Goal: Information Seeking & Learning: Check status

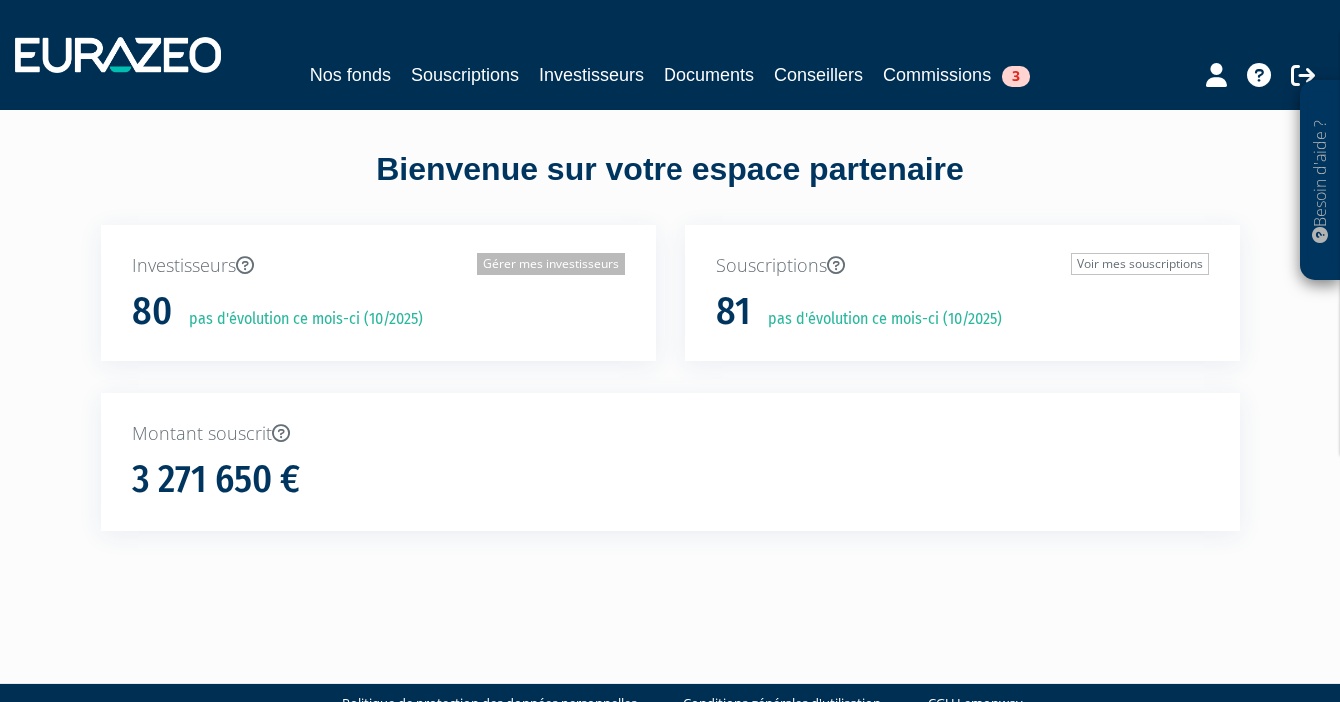
click at [592, 267] on link "Gérer mes investisseurs" at bounding box center [551, 264] width 148 height 22
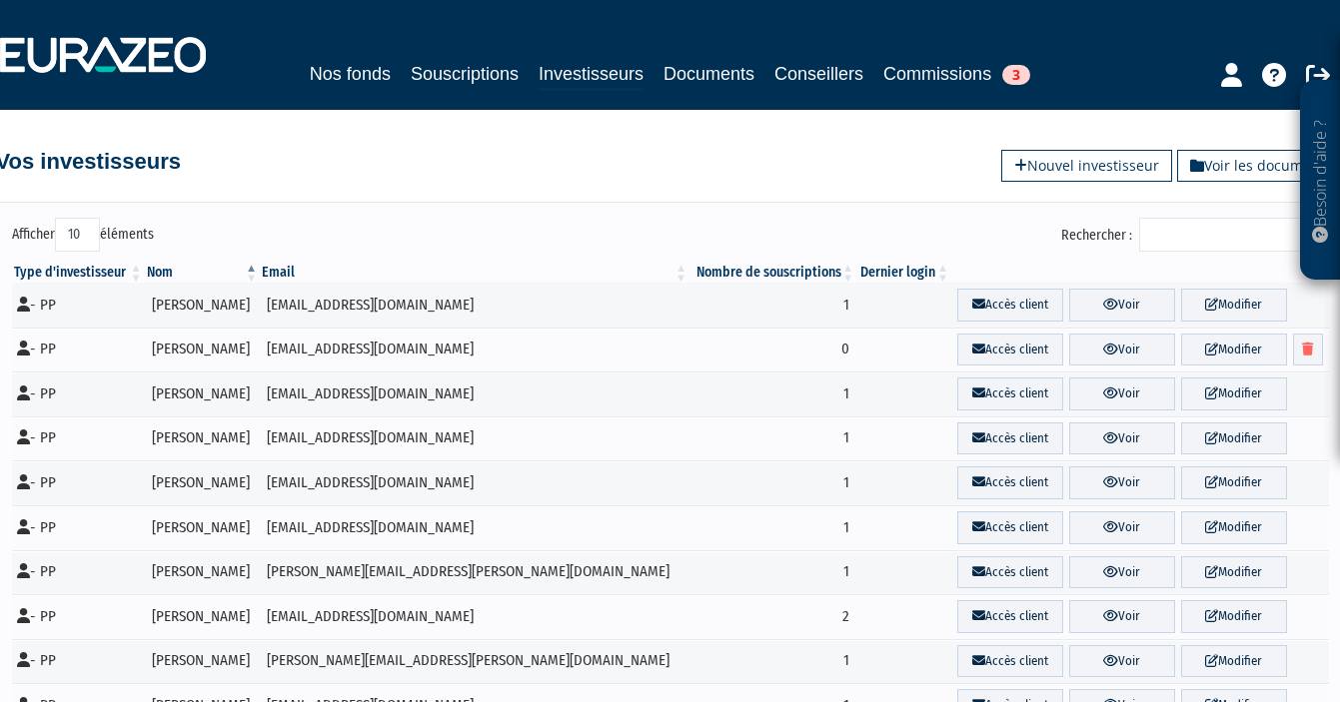
click at [1208, 236] on input "Rechercher :" at bounding box center [1234, 235] width 190 height 34
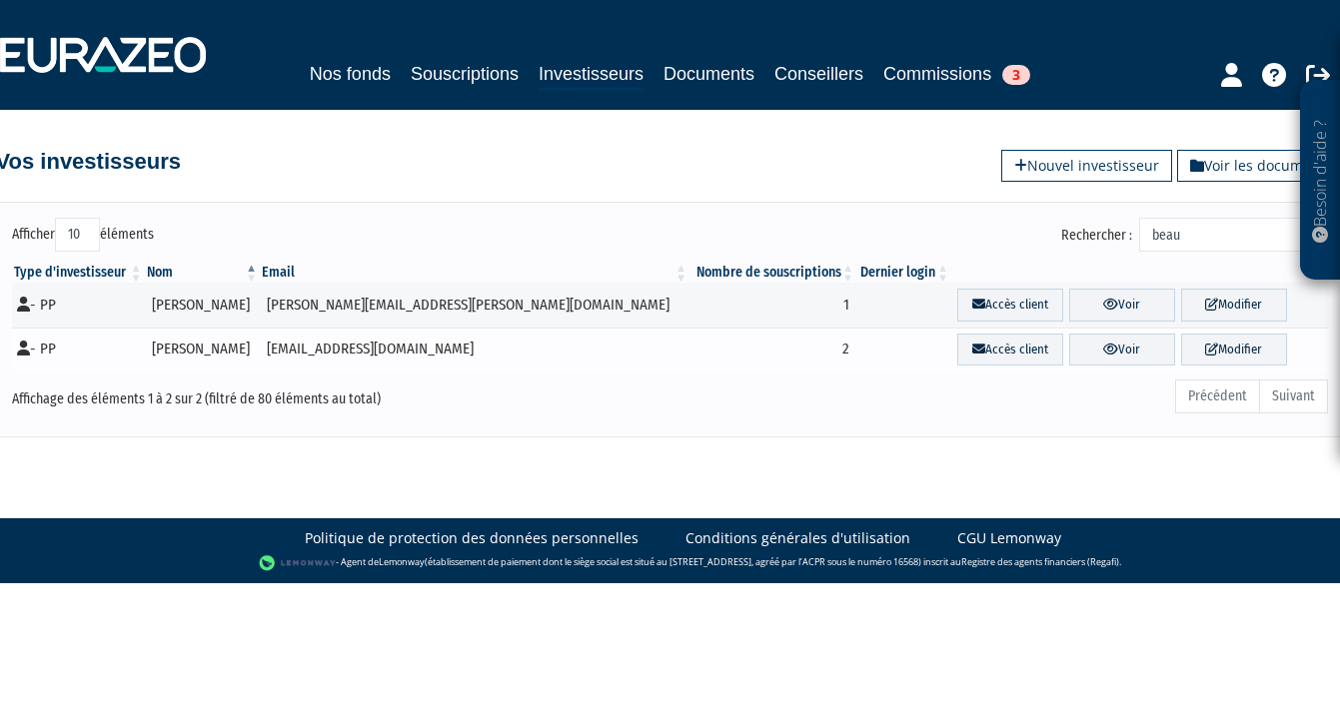
type input "beau"
click at [187, 345] on td "RÉMI BEAUDOUIN" at bounding box center [203, 350] width 116 height 45
click at [261, 356] on td "RÉMI BEAUDOUIN" at bounding box center [203, 350] width 116 height 45
click at [1119, 343] on link "Voir" at bounding box center [1122, 350] width 106 height 33
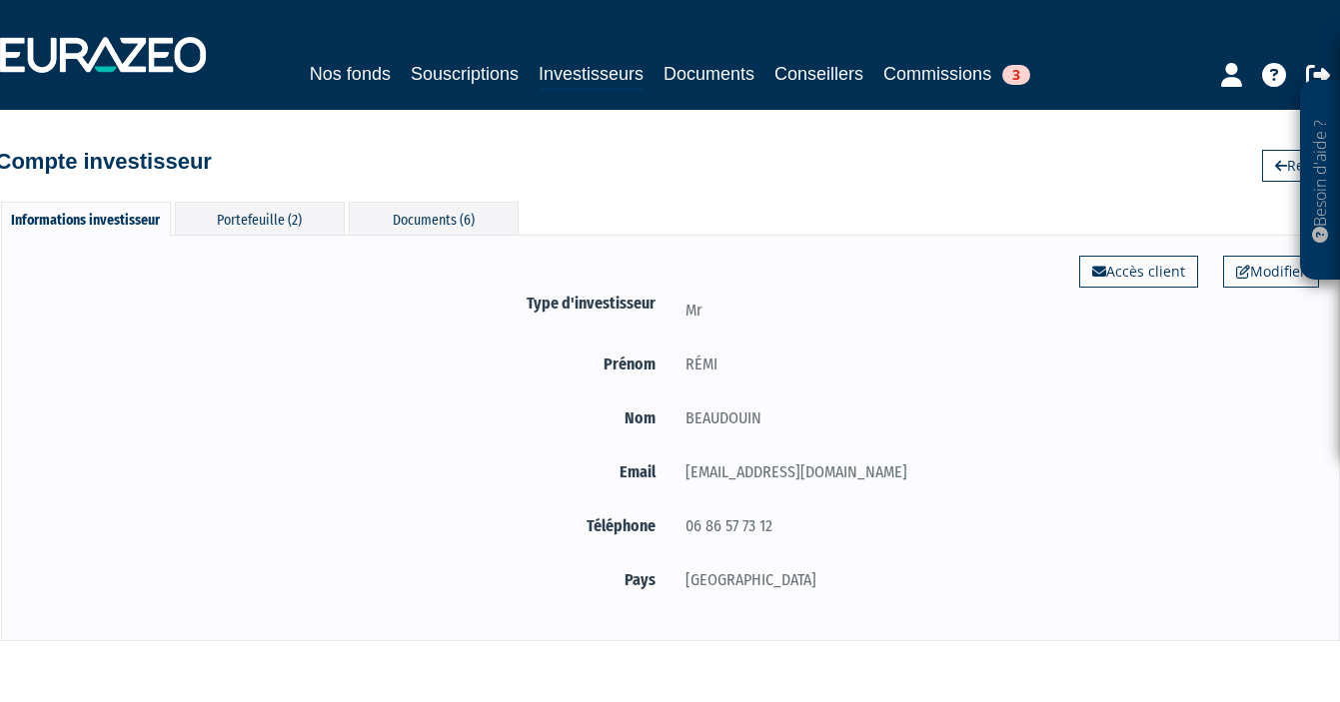
scroll to position [85, 0]
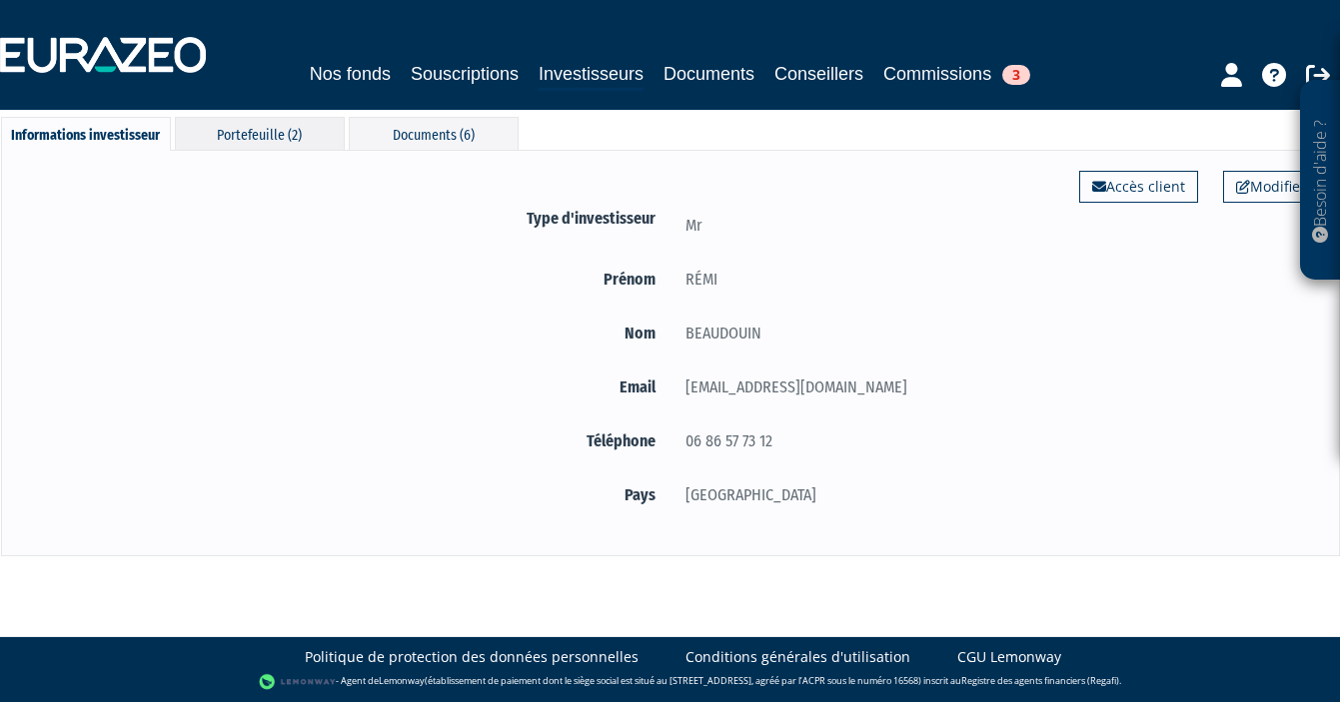
click at [295, 119] on div "Portefeuille (2)" at bounding box center [260, 133] width 170 height 33
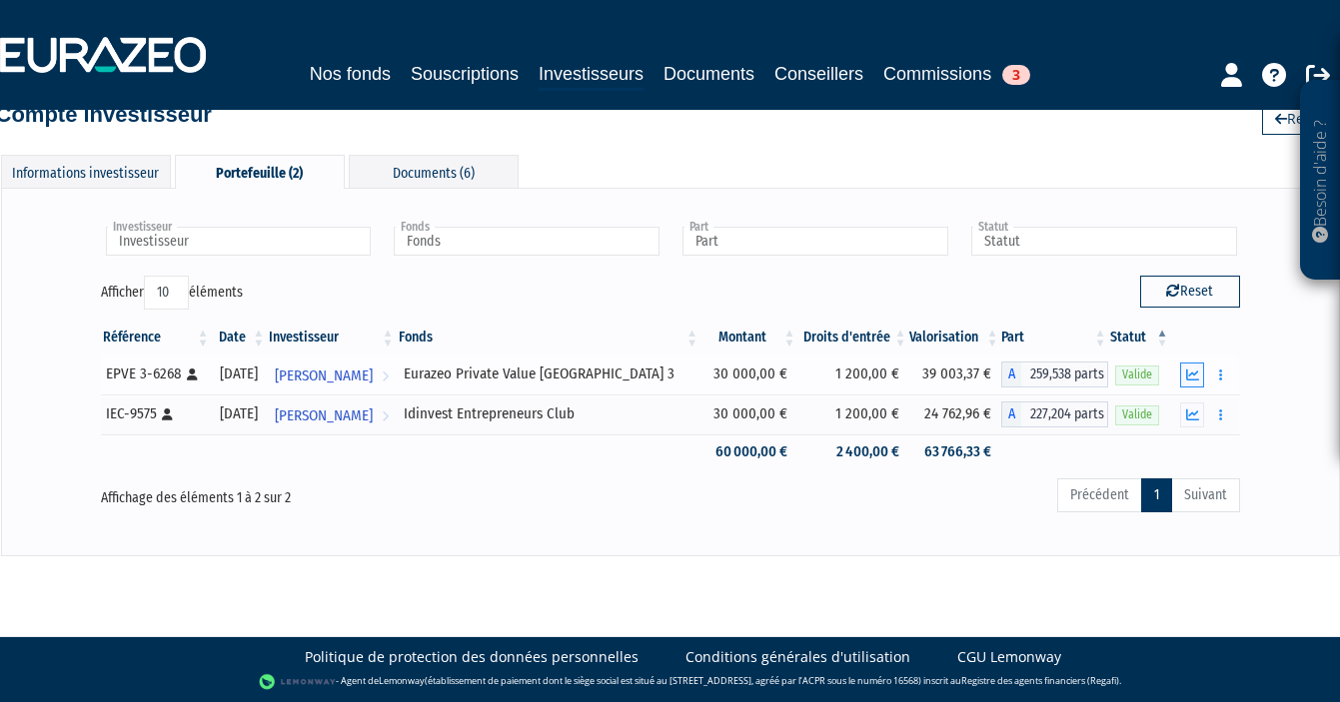
click at [1200, 371] on button "button" at bounding box center [1192, 375] width 24 height 25
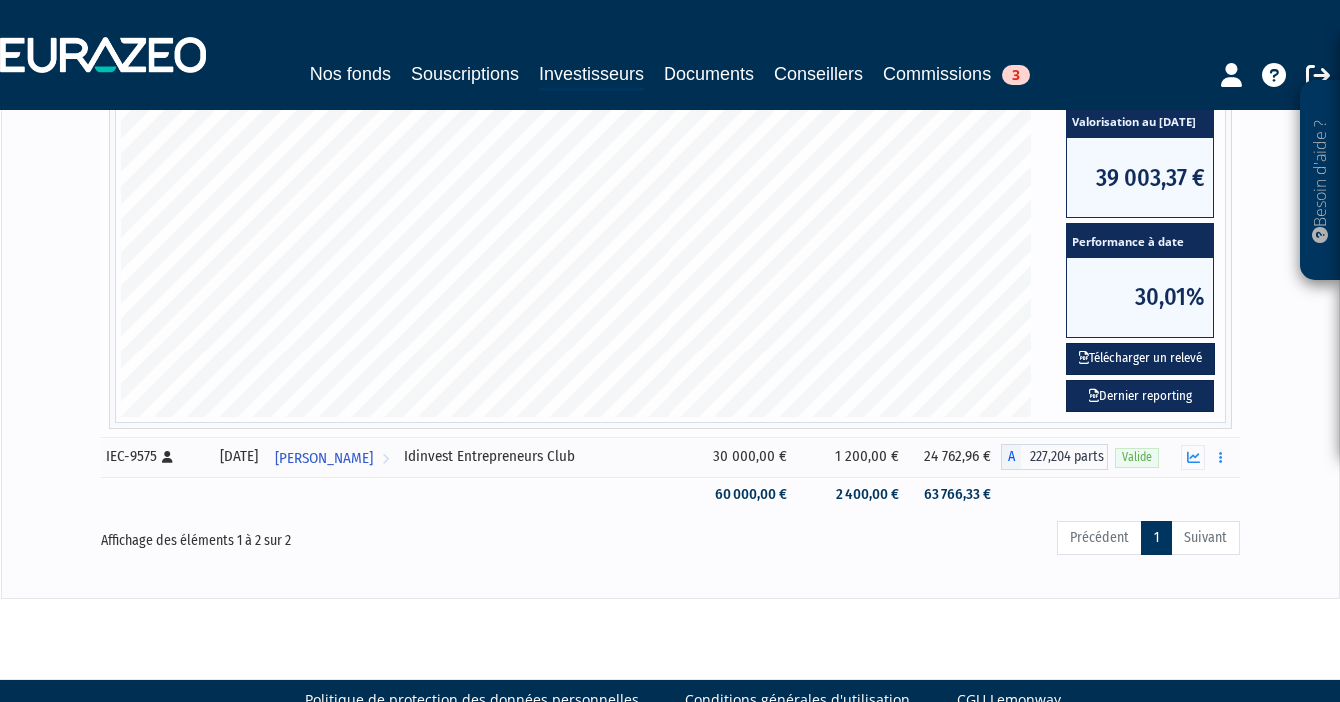
scroll to position [632, 0]
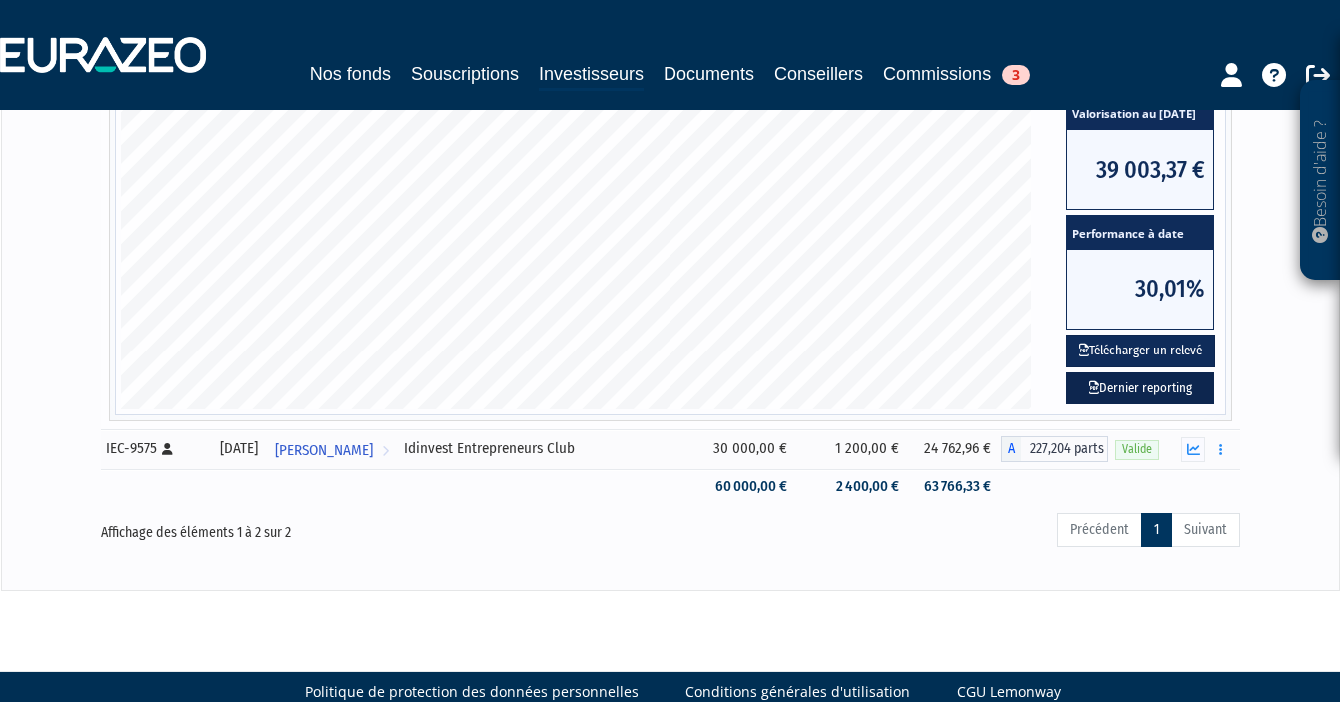
click at [1148, 384] on link "Dernier reporting" at bounding box center [1140, 389] width 148 height 33
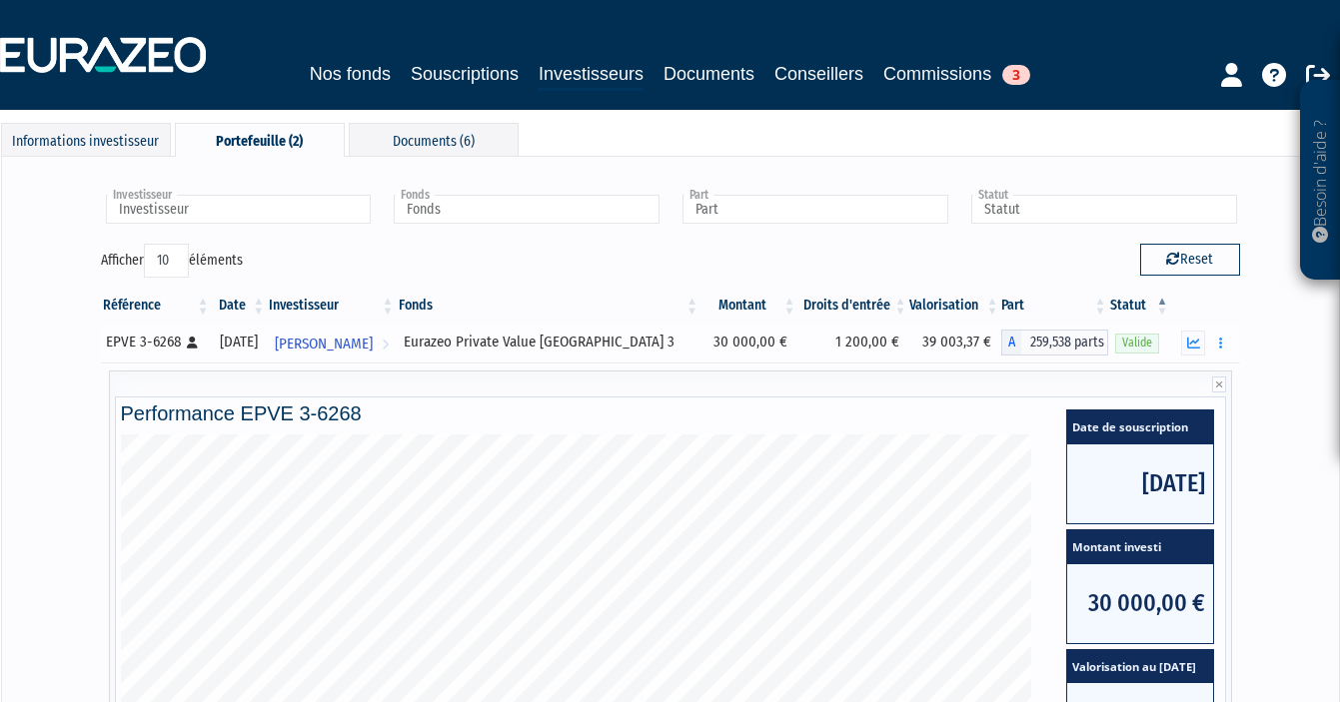
scroll to position [0, 0]
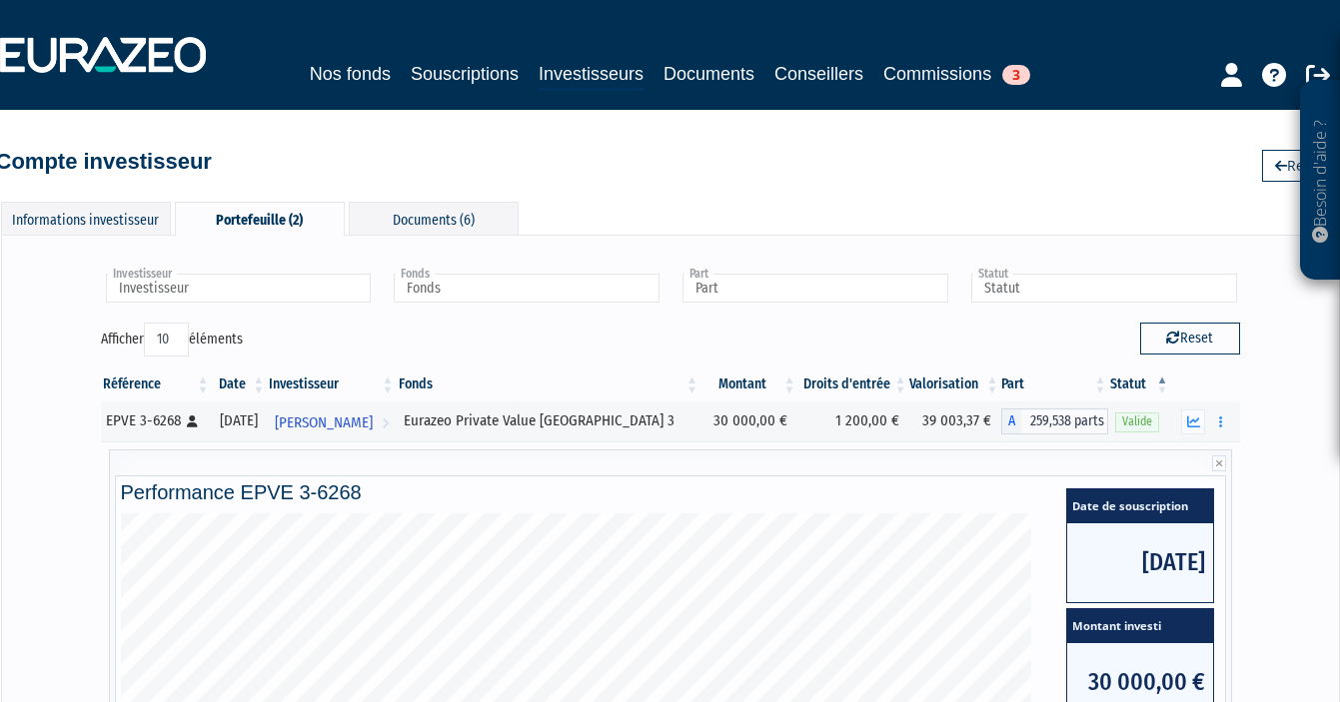
click at [245, 228] on div "Portefeuille (2)" at bounding box center [260, 219] width 170 height 34
click at [1226, 343] on button "Reset" at bounding box center [1190, 339] width 100 height 32
type input "Investisseur"
type input "Fonds"
type input "Part"
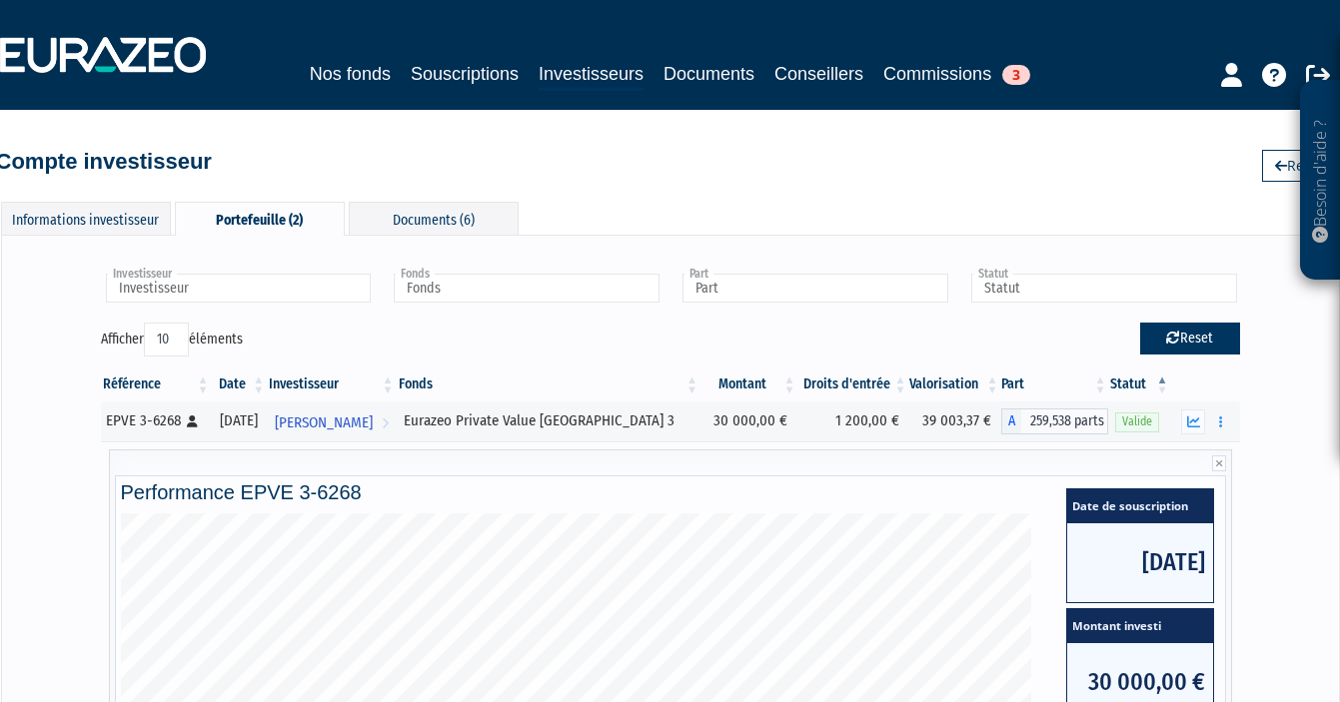
type input "Statut"
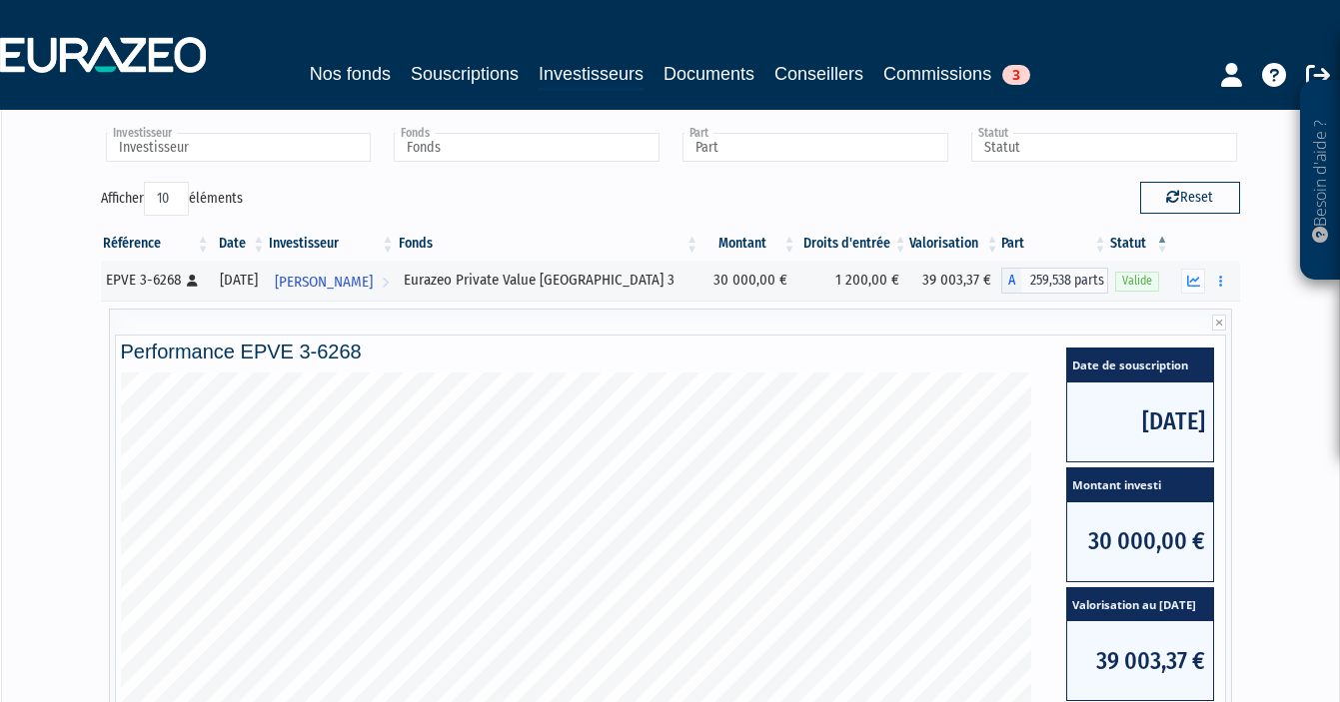
scroll to position [667, 0]
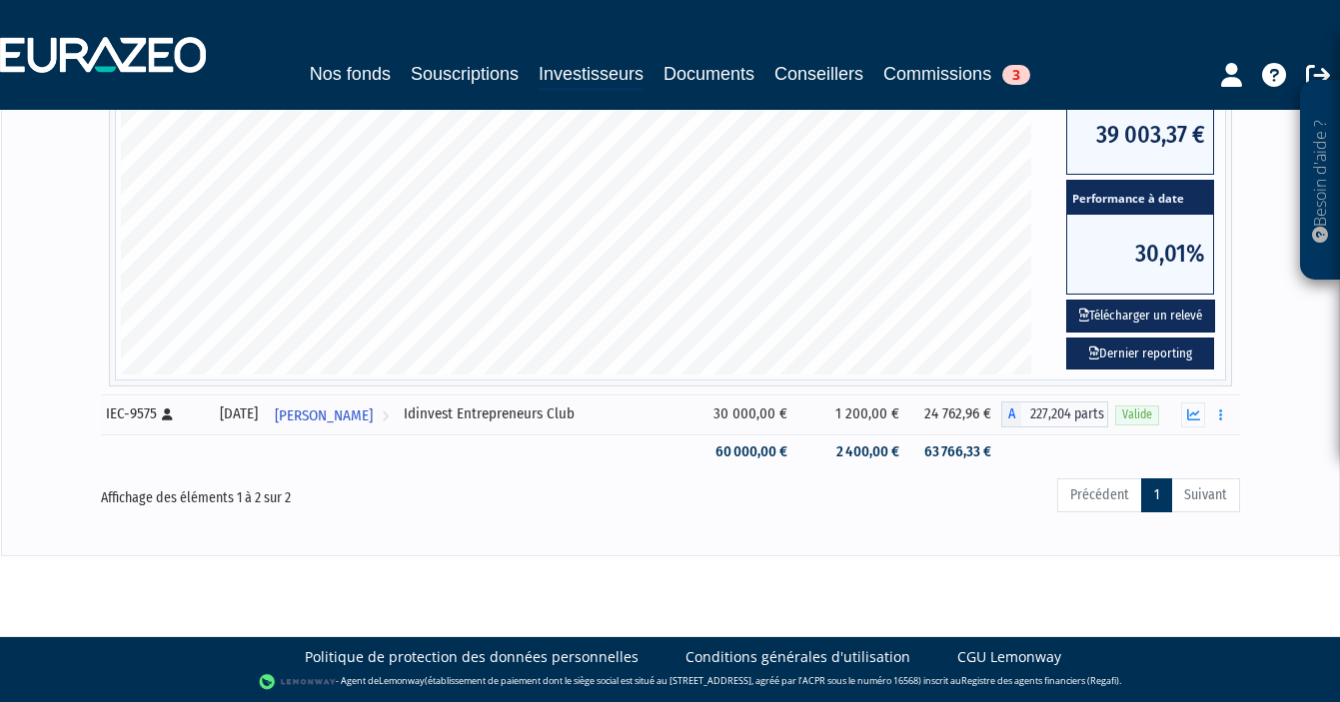
click at [1223, 492] on ul "Précédent 1 Suivant" at bounding box center [1148, 496] width 183 height 34
click at [1099, 518] on div "Précédent 1 Suivant" at bounding box center [913, 499] width 652 height 44
click at [1099, 508] on ul "Précédent 1 Suivant" at bounding box center [1148, 496] width 183 height 34
click at [368, 417] on span "RÉMI BEAUDOUIN" at bounding box center [324, 416] width 98 height 37
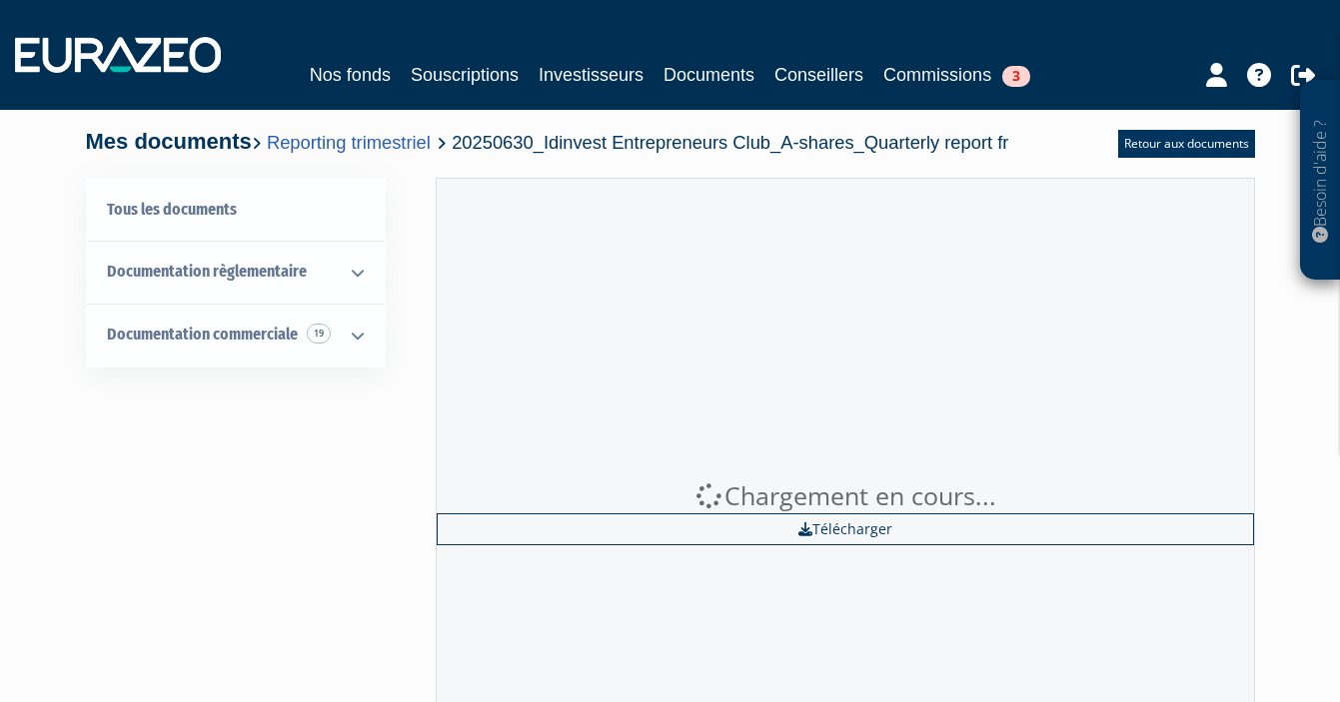
scroll to position [339, 0]
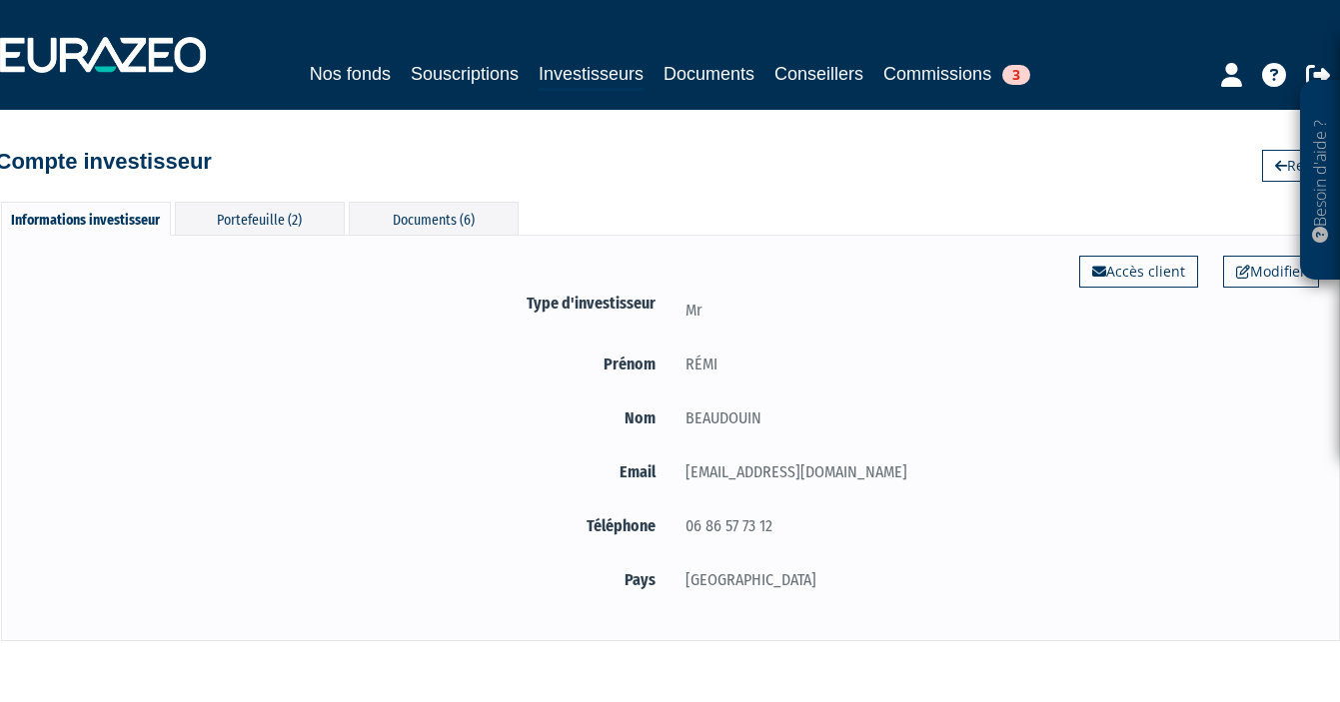
scroll to position [85, 0]
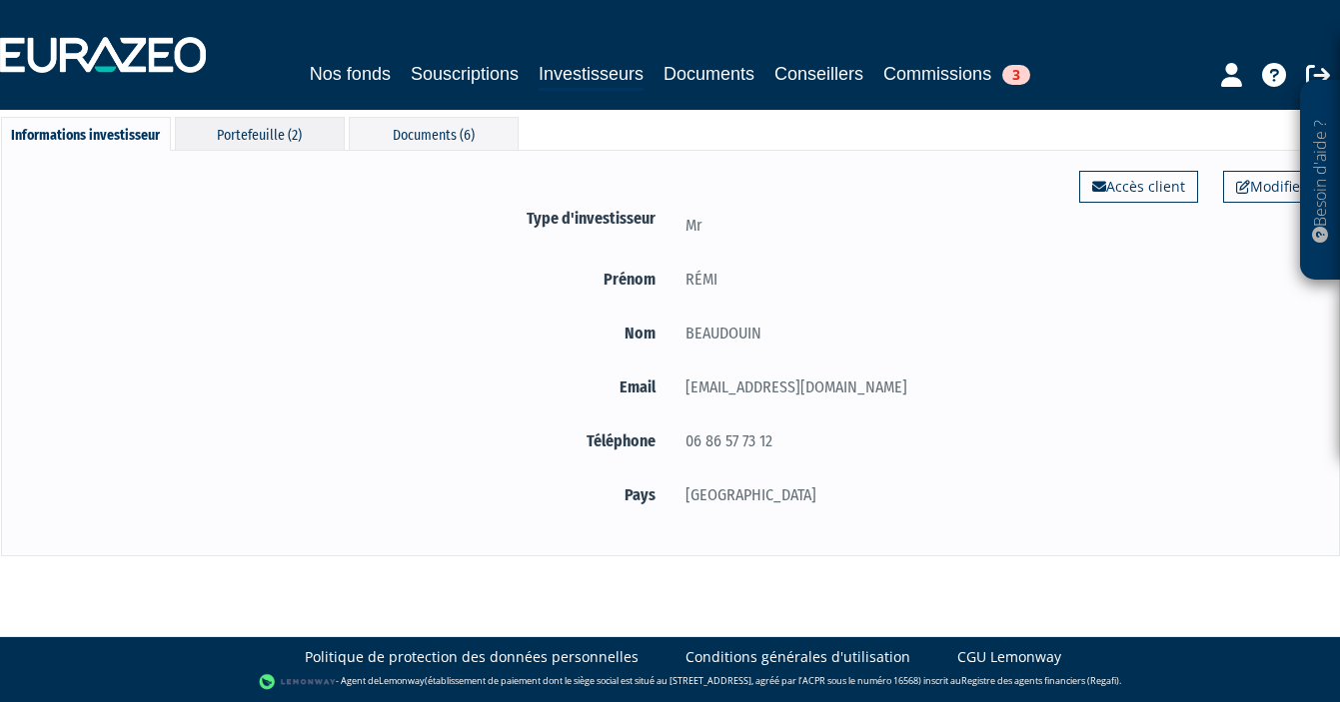
click at [285, 132] on div "Portefeuille (2)" at bounding box center [260, 133] width 170 height 33
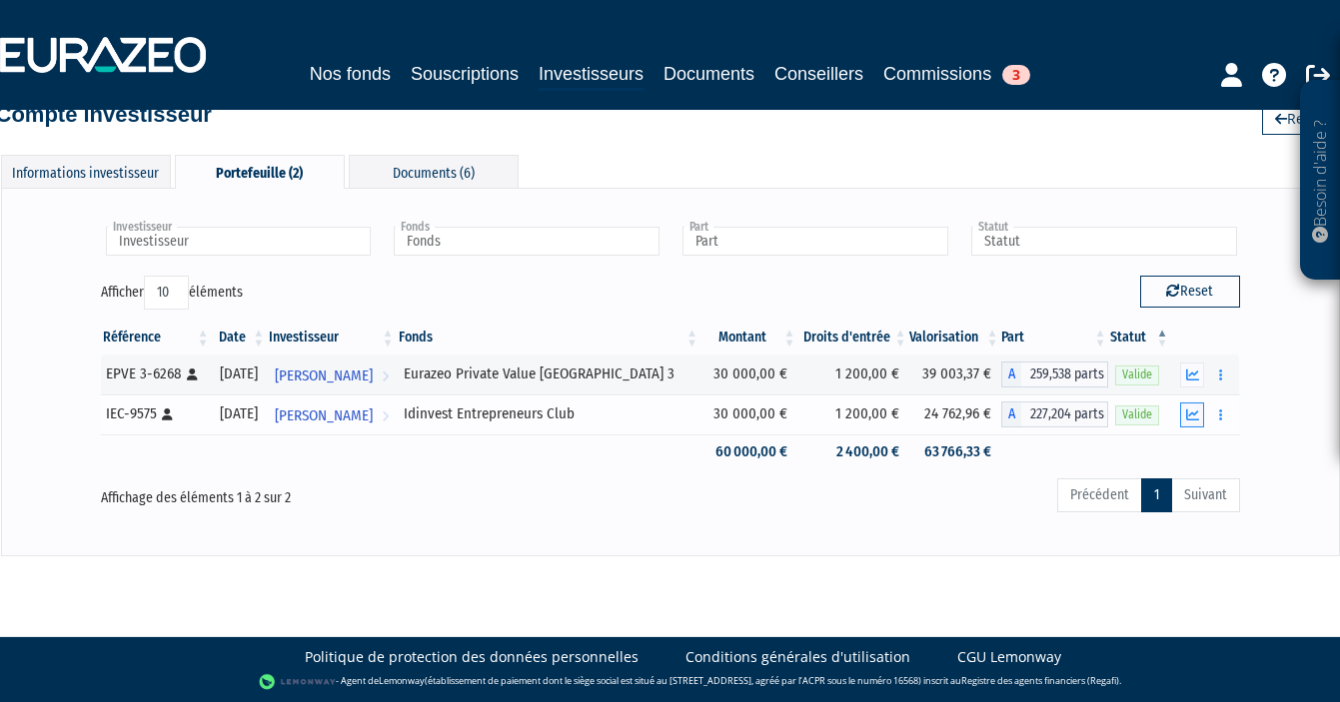
click at [1202, 414] on button "button" at bounding box center [1192, 415] width 24 height 25
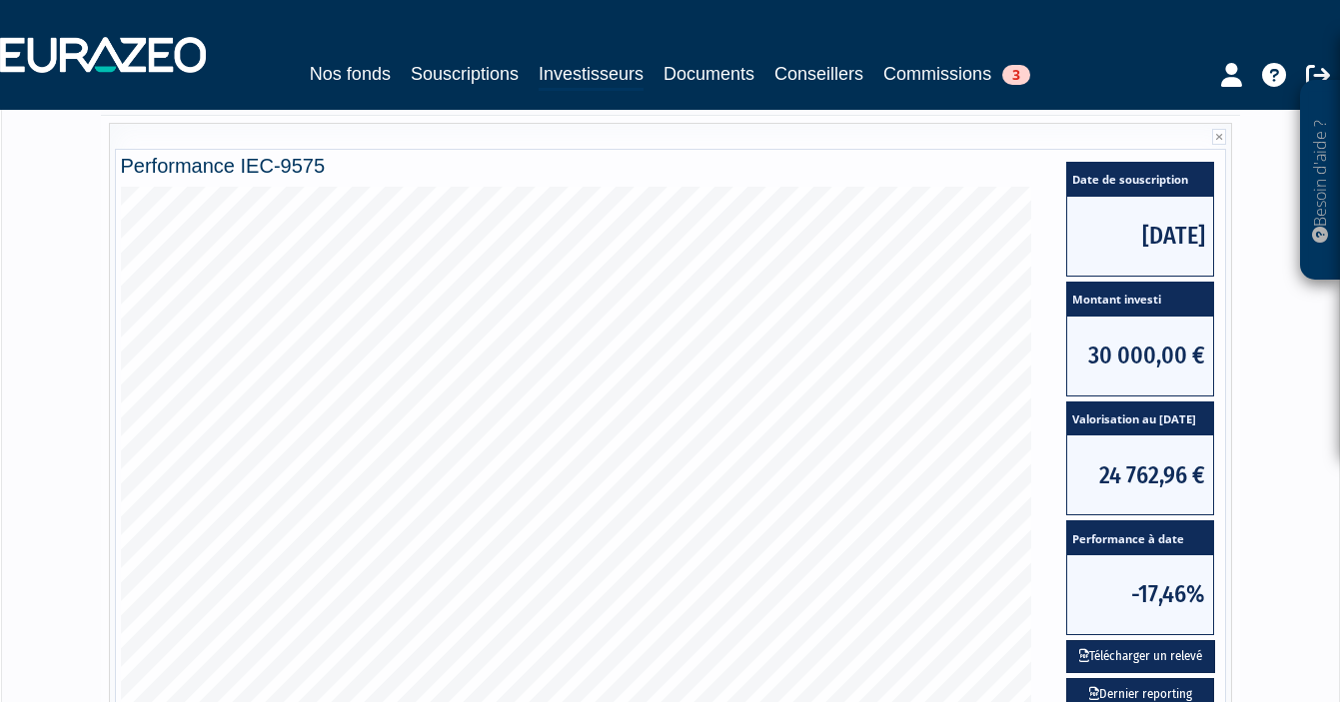
scroll to position [496, 0]
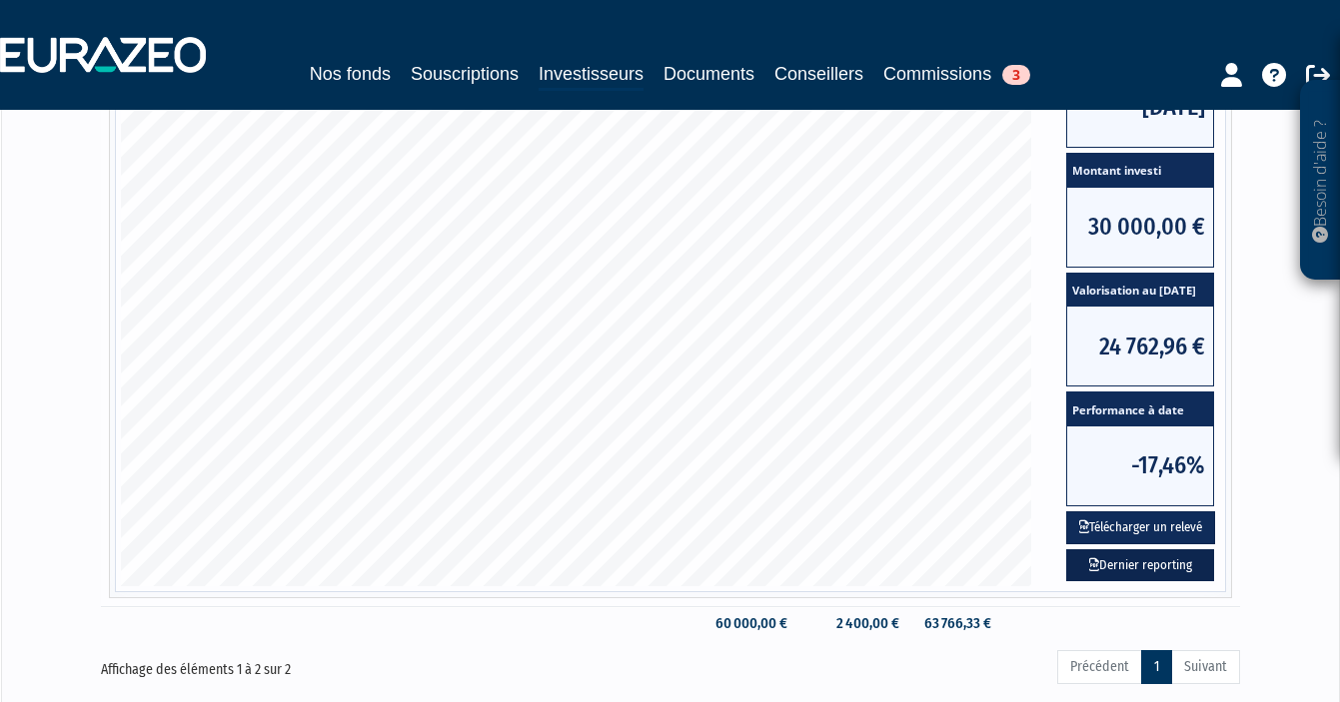
click at [1110, 560] on link "Dernier reporting" at bounding box center [1140, 565] width 148 height 33
